Goal: Task Accomplishment & Management: Complete application form

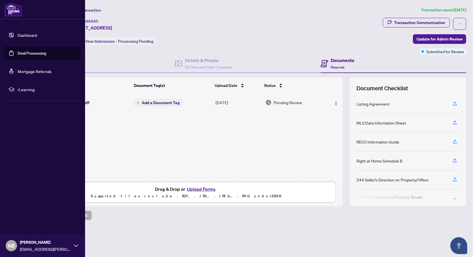
click at [20, 37] on link "Dashboard" at bounding box center [27, 35] width 19 height 5
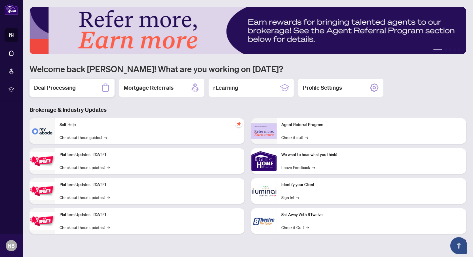
click at [77, 88] on div "Deal Processing" at bounding box center [71, 88] width 85 height 18
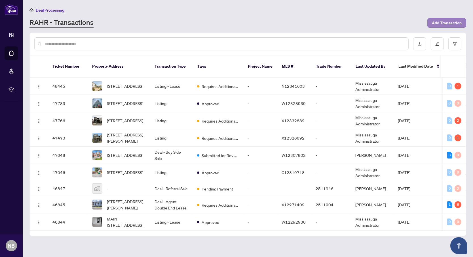
click at [451, 23] on span "Add Transaction" at bounding box center [447, 22] width 30 height 9
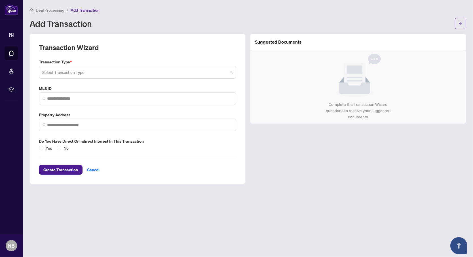
click at [126, 73] on input "search" at bounding box center [134, 73] width 185 height 12
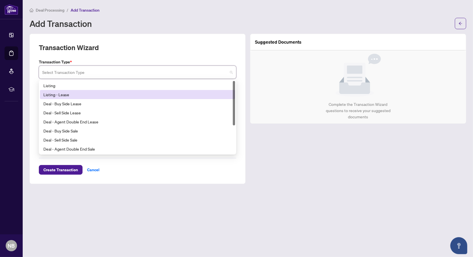
click at [104, 93] on div "Listing - Lease" at bounding box center [137, 95] width 188 height 6
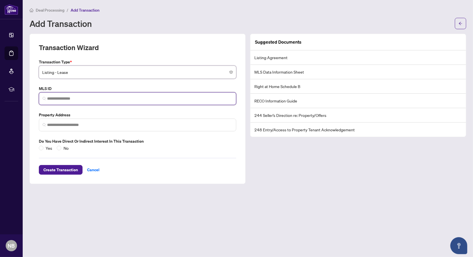
click at [105, 99] on input "search" at bounding box center [139, 99] width 185 height 6
paste input "*********"
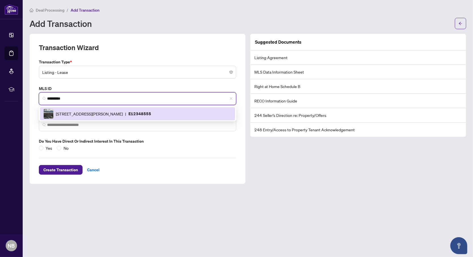
click at [74, 119] on div "1435 Celebration Dr, Pickering, Ontario L1W 1L8, Canada | E12348555" at bounding box center [137, 113] width 195 height 13
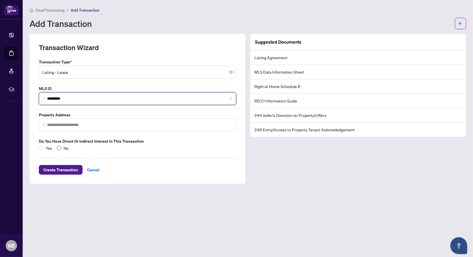
type input "*********"
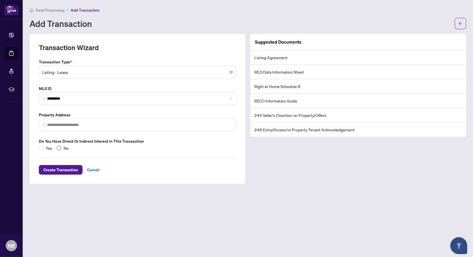
click at [60, 146] on span at bounding box center [59, 148] width 5 height 5
click at [95, 104] on span "*********" at bounding box center [137, 98] width 197 height 13
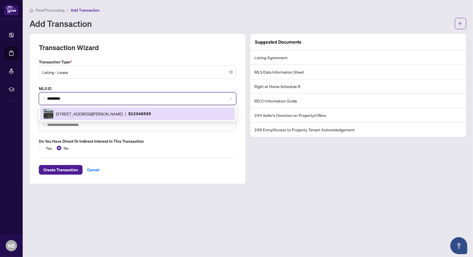
click at [97, 113] on span "1435 Celebration Dr, Pickering, Ontario L1W 1L8, Canada" at bounding box center [89, 114] width 67 height 6
type input "**********"
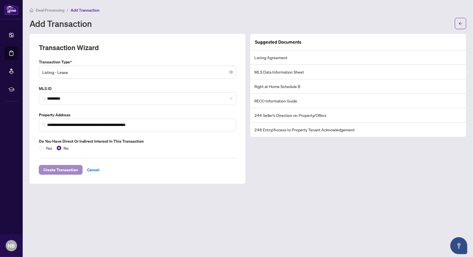
click at [65, 167] on span "Create Transaction" at bounding box center [60, 170] width 35 height 9
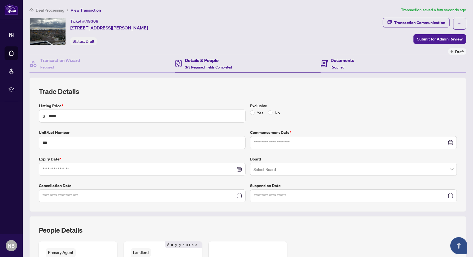
type input "**********"
click at [321, 63] on icon at bounding box center [324, 63] width 7 height 7
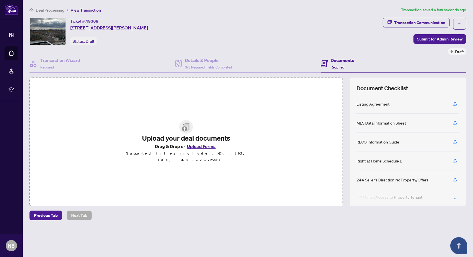
click at [210, 146] on button "Upload Forms" at bounding box center [201, 146] width 32 height 7
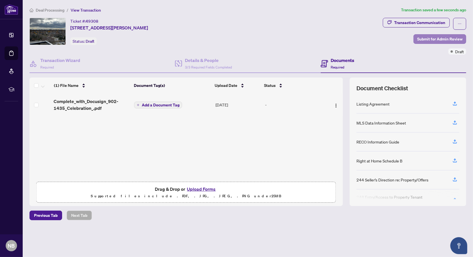
click at [431, 38] on span "Submit for Admin Review" at bounding box center [439, 39] width 45 height 9
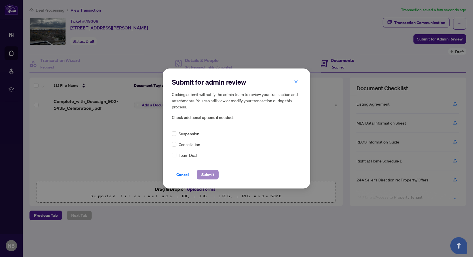
click at [202, 171] on span "Submit" at bounding box center [207, 174] width 13 height 9
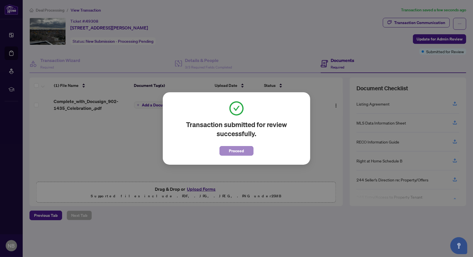
click at [235, 150] on span "Proceed" at bounding box center [236, 151] width 15 height 9
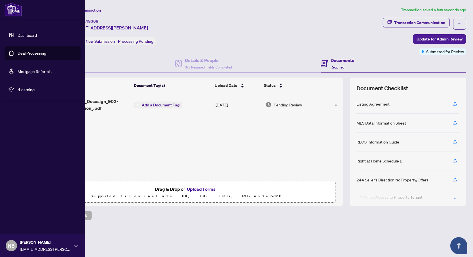
click at [22, 33] on link "Dashboard" at bounding box center [27, 35] width 19 height 5
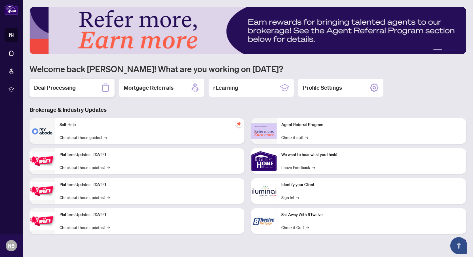
click at [84, 90] on div "Deal Processing" at bounding box center [71, 88] width 85 height 18
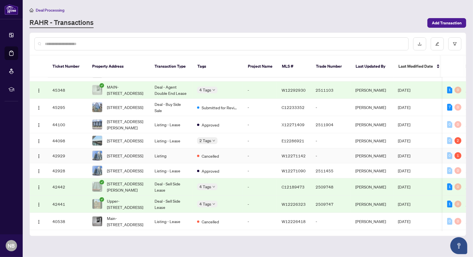
scroll to position [231, 0]
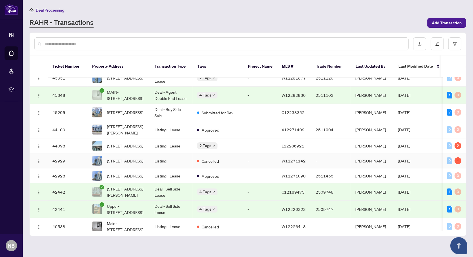
click at [320, 154] on td "-" at bounding box center [331, 161] width 40 height 15
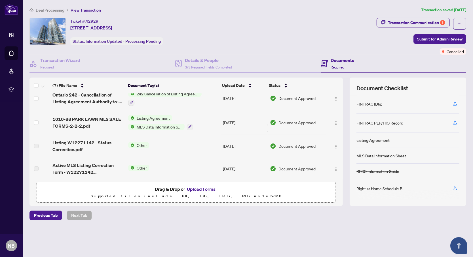
scroll to position [80, 0]
click at [407, 29] on span "Transaction Communication 1" at bounding box center [413, 24] width 73 height 12
click at [413, 25] on div "Transaction Communication 1" at bounding box center [416, 22] width 57 height 9
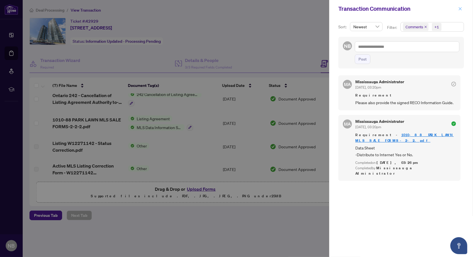
click at [459, 8] on icon "close" at bounding box center [460, 8] width 3 height 3
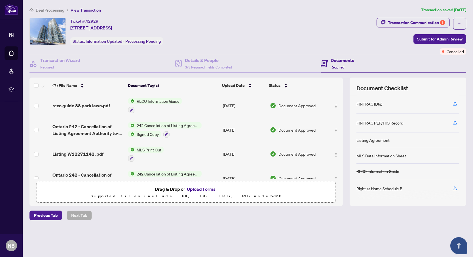
scroll to position [0, 0]
